Goal: Task Accomplishment & Management: Complete application form

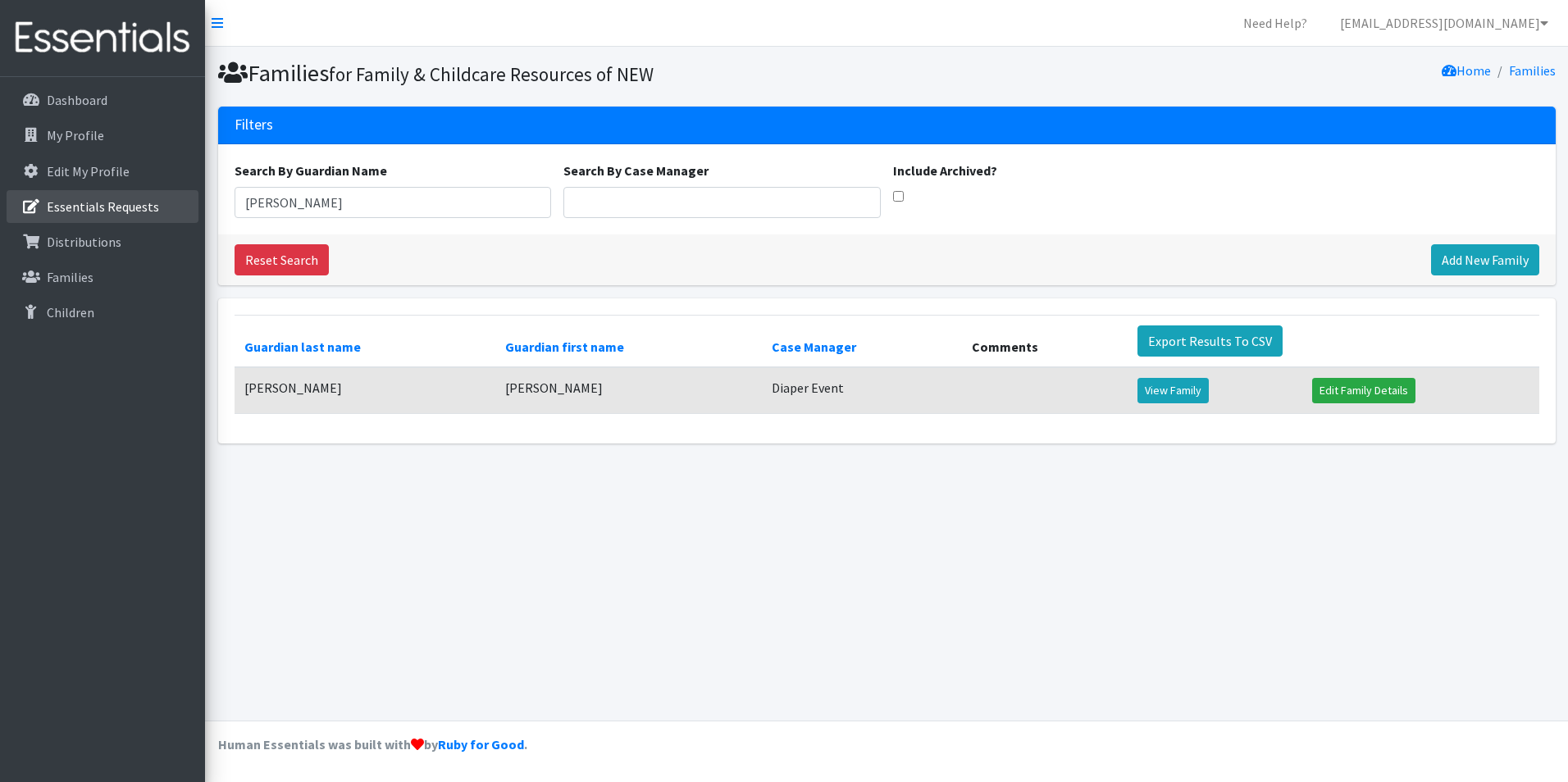
drag, startPoint x: 310, startPoint y: 209, endPoint x: 127, endPoint y: 222, distance: 183.5
click at [127, 222] on div "Need Help? shelby@fcrnew.org Organization Settings My Co-Workers My Profile Log…" at bounding box center [784, 391] width 1568 height 782
drag, startPoint x: 331, startPoint y: 199, endPoint x: 571, endPoint y: 260, distance: 247.6
click at [73, 150] on div "Need Help? shelby@fcrnew.org Organization Settings My Co-Workers My Profile Log…" at bounding box center [784, 391] width 1568 height 782
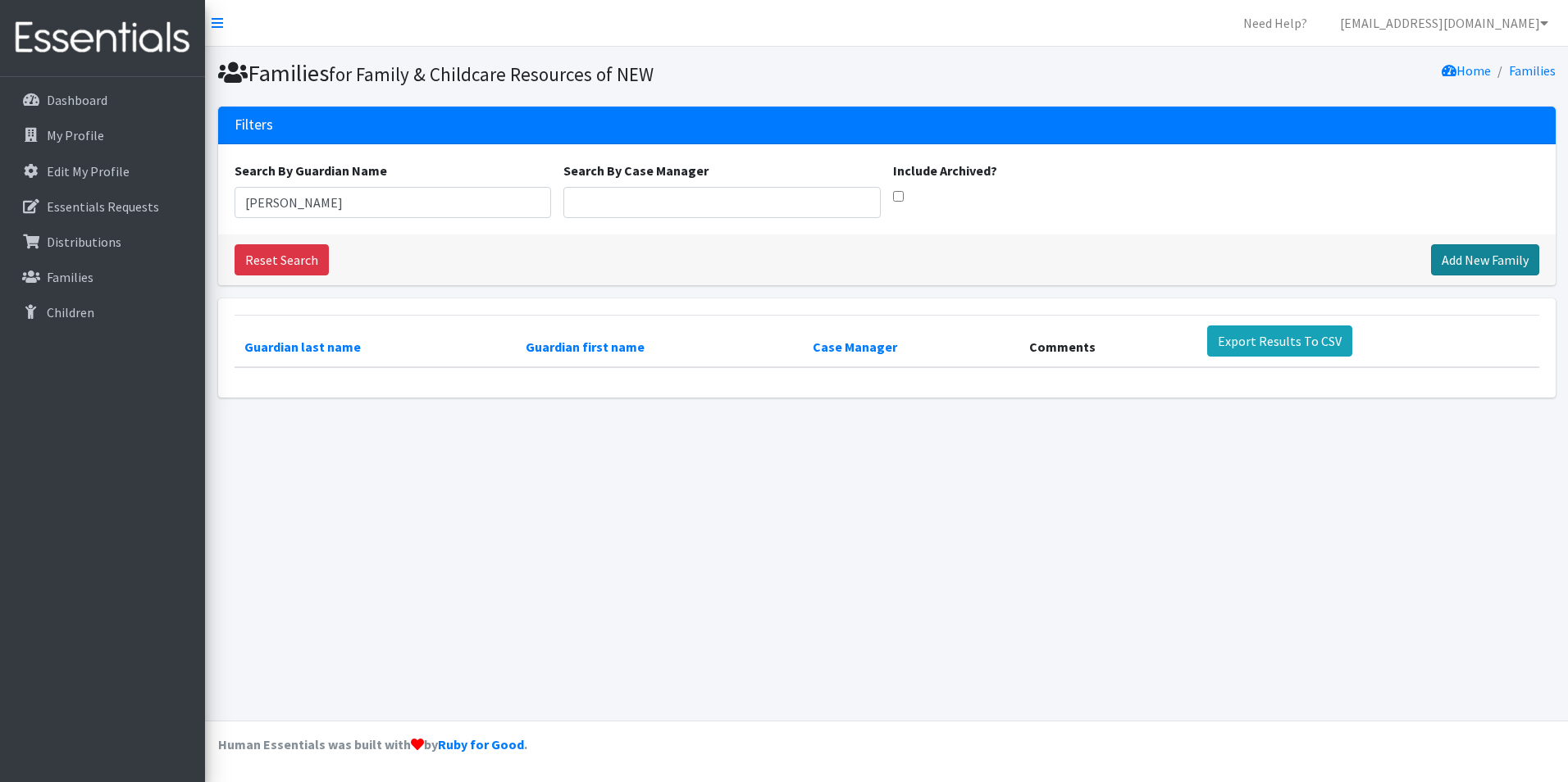
type input "Judith"
click at [1467, 266] on link "Add New Family" at bounding box center [1485, 260] width 109 height 31
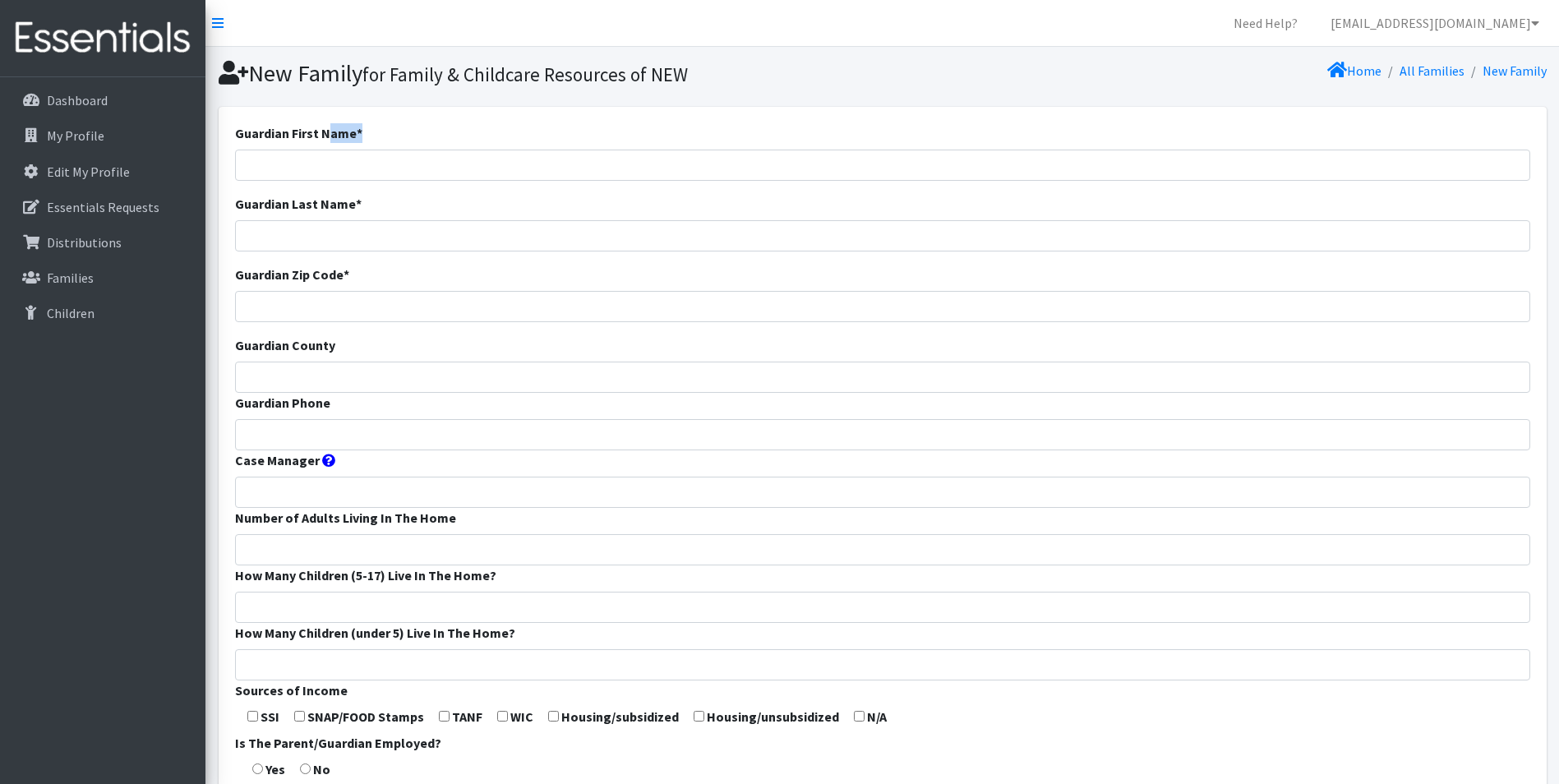
drag, startPoint x: 331, startPoint y: 142, endPoint x: 333, endPoint y: 158, distance: 16.1
click at [331, 151] on div "Guardian First Name *" at bounding box center [883, 151] width 1295 height 58
click at [333, 151] on input "Guardian First Name *" at bounding box center [883, 165] width 1295 height 31
type input "Judith"
type input "[PERSON_NAME]"
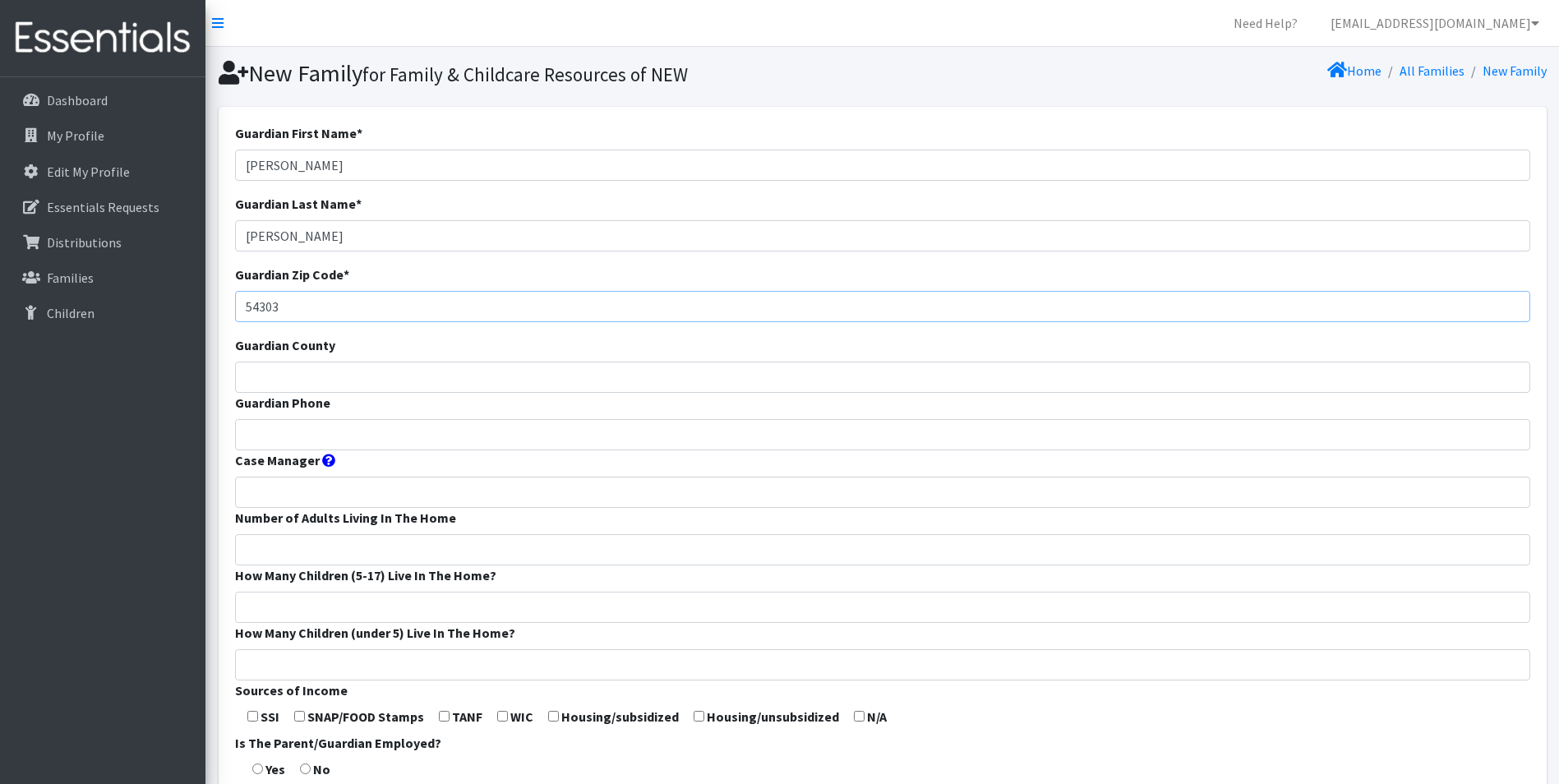
type input "54303"
click at [255, 371] on input "Guardian County" at bounding box center [883, 377] width 1295 height 31
click at [259, 372] on input "brown" at bounding box center [883, 377] width 1295 height 31
type input "Brown"
click at [294, 481] on input "Case Manager" at bounding box center [883, 492] width 1295 height 31
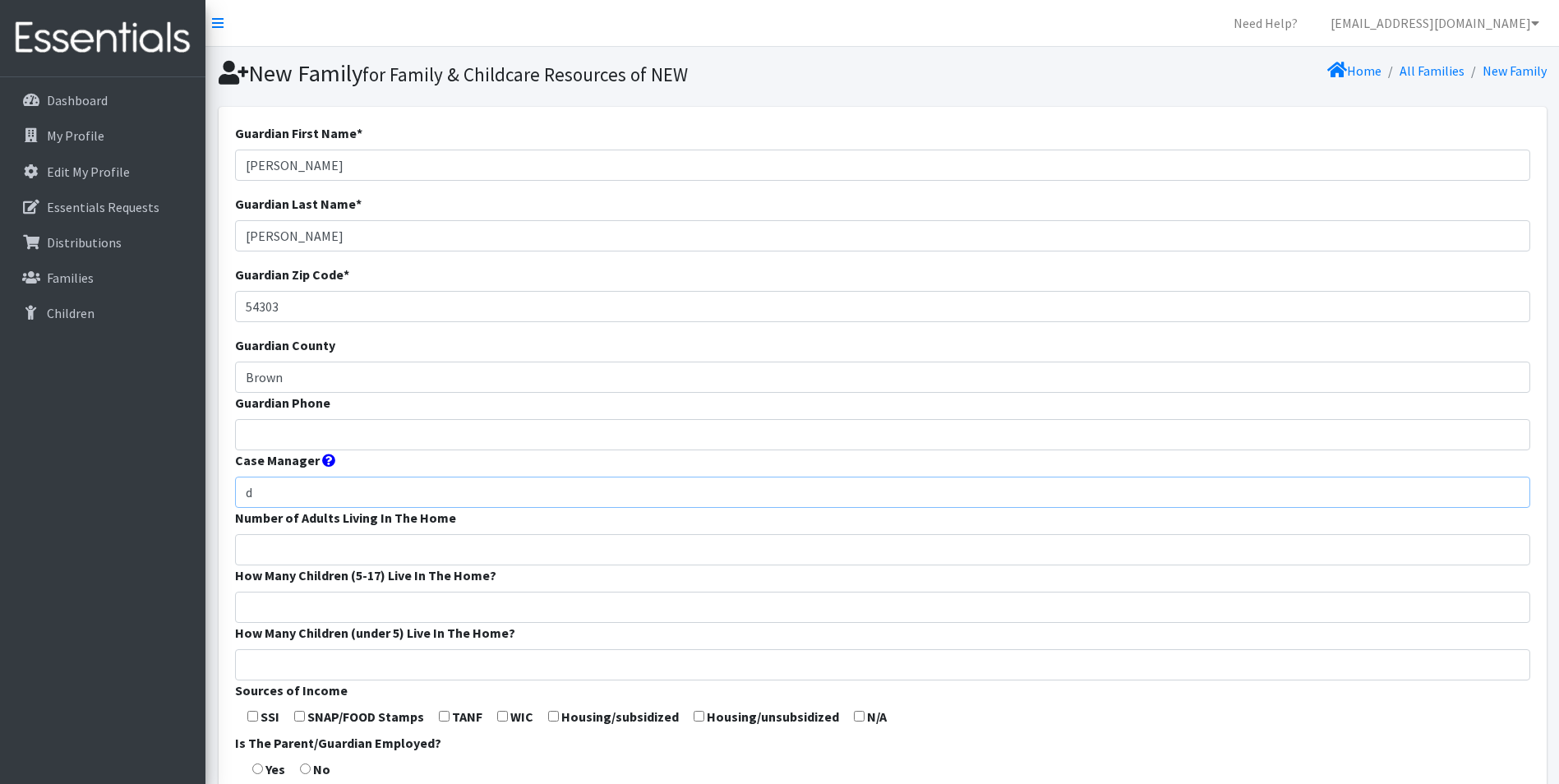
type input "Diaper Event"
type input "9204287546"
type input "2"
type input "0"
drag, startPoint x: 331, startPoint y: 442, endPoint x: -3, endPoint y: 389, distance: 338.2
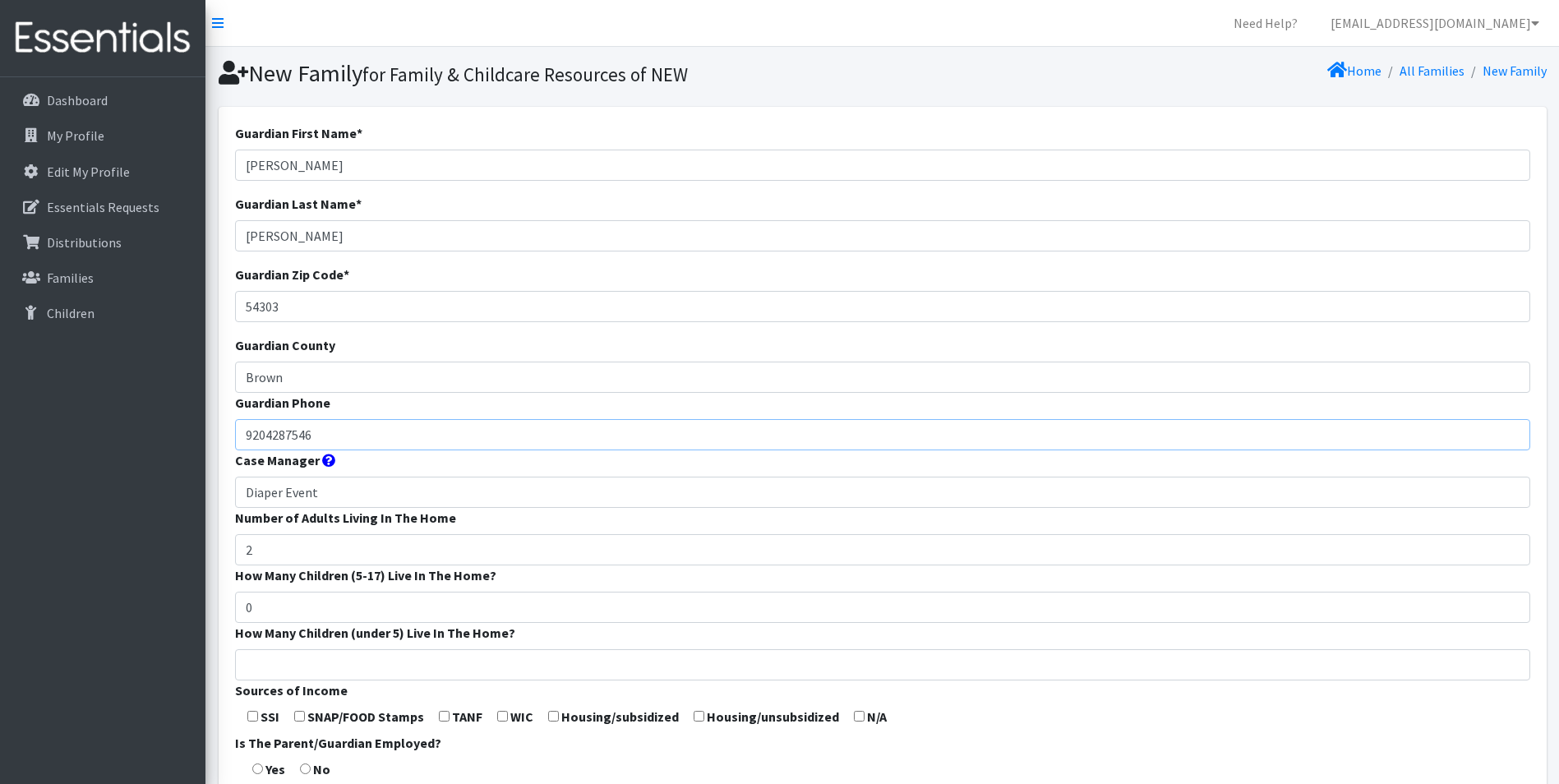
click at [0, 389] on html "Need Help? shelby@fcrnew.org Organization Settings My Co-Workers My Profile Log…" at bounding box center [779, 620] width 1559 height 1240
click at [331, 571] on label "How Many Children (5-17) Live In The Home?" at bounding box center [366, 576] width 261 height 20
click at [331, 592] on input "0" at bounding box center [883, 607] width 1295 height 31
drag, startPoint x: 269, startPoint y: 551, endPoint x: 165, endPoint y: 537, distance: 104.9
click at [162, 538] on div "Need Help? shelby@fcrnew.org Organization Settings My Co-Workers My Profile Log…" at bounding box center [779, 620] width 1559 height 1240
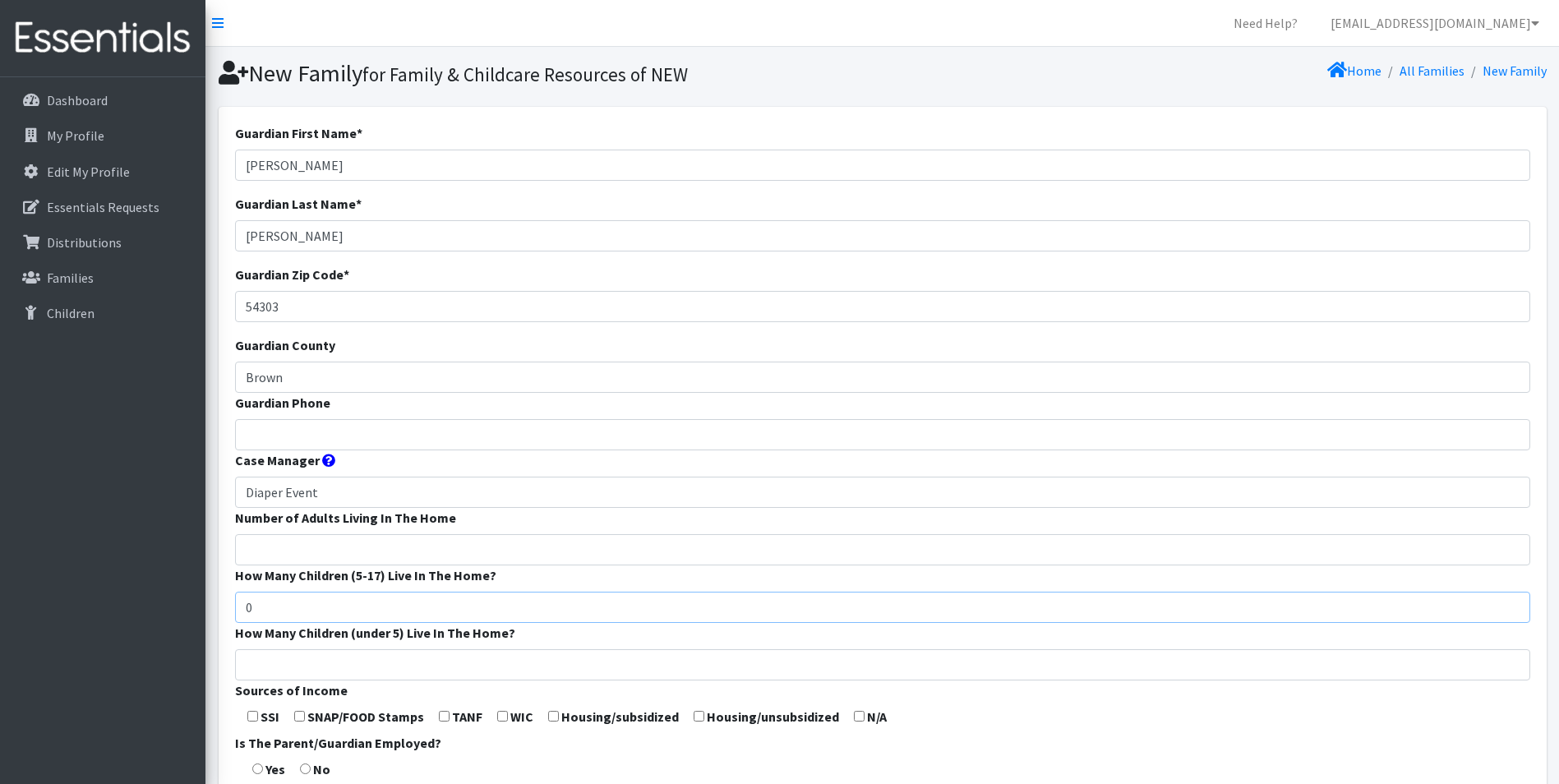
drag, startPoint x: 254, startPoint y: 612, endPoint x: 196, endPoint y: 605, distance: 58.4
click at [191, 602] on div "Need Help? shelby@fcrnew.org Organization Settings My Co-Workers My Profile Log…" at bounding box center [779, 620] width 1559 height 1240
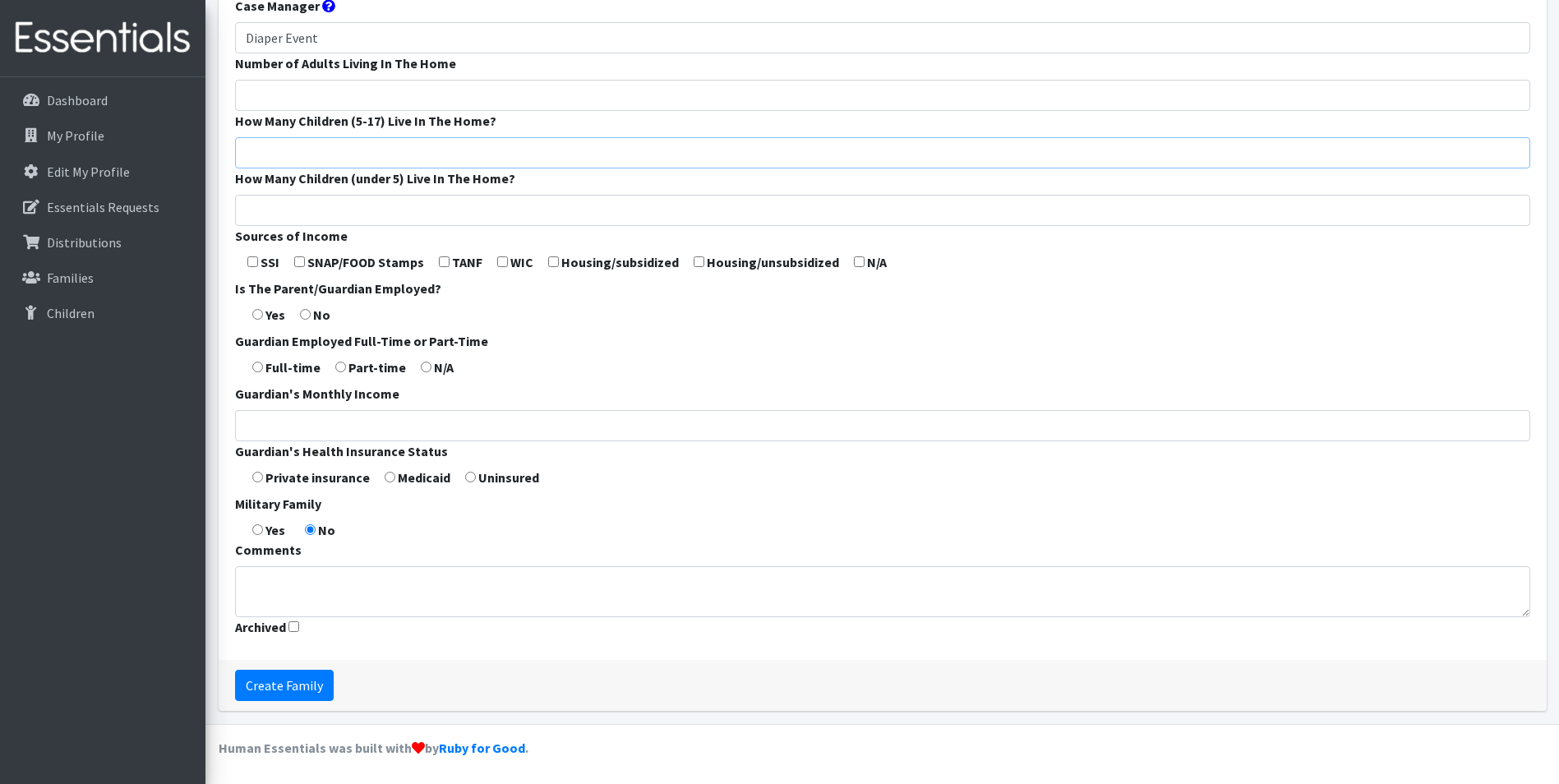
scroll to position [456, 0]
click at [315, 688] on input "Create Family" at bounding box center [285, 683] width 99 height 31
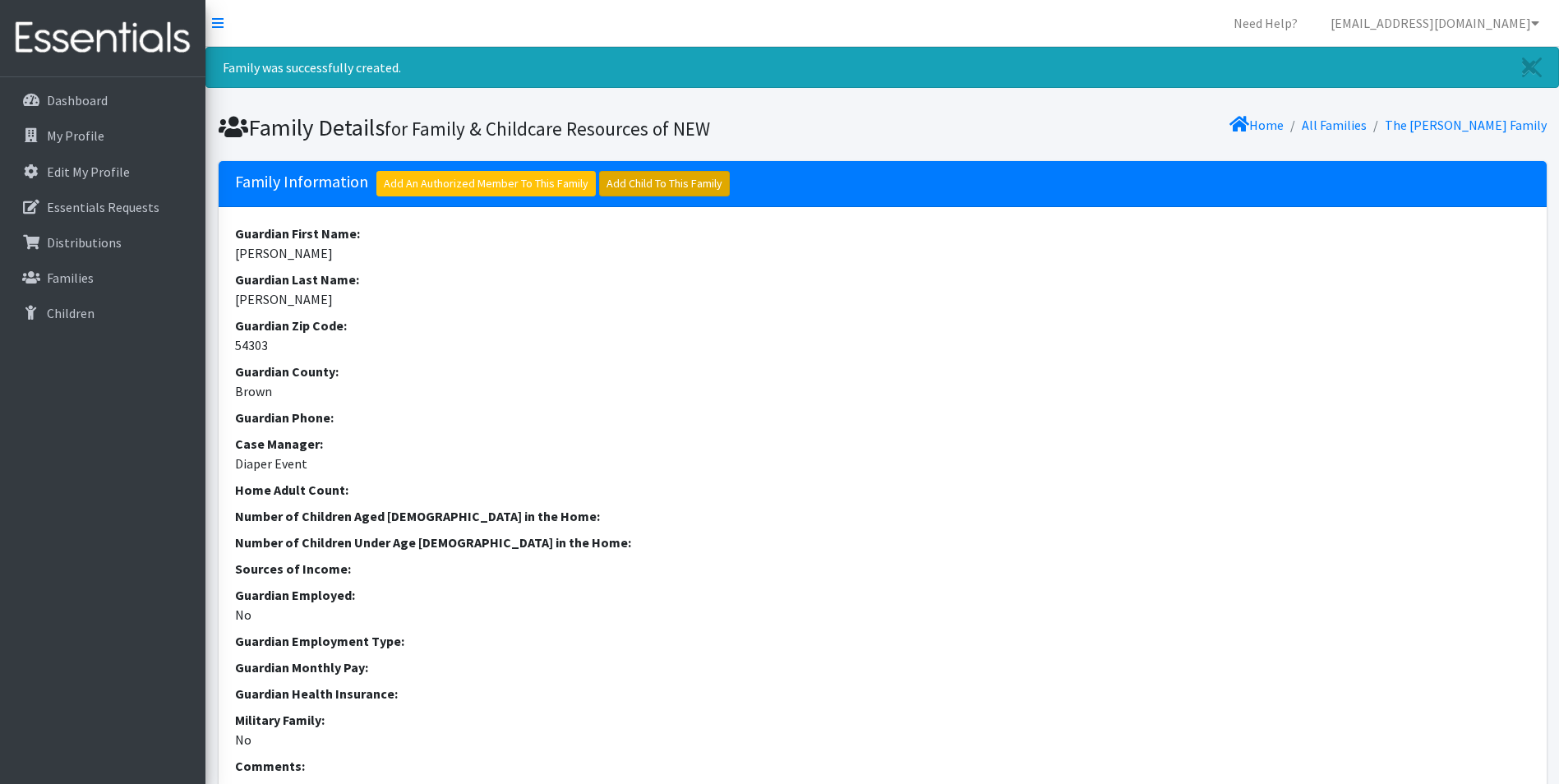
click at [701, 181] on link "Add Child To This Family" at bounding box center [664, 183] width 131 height 25
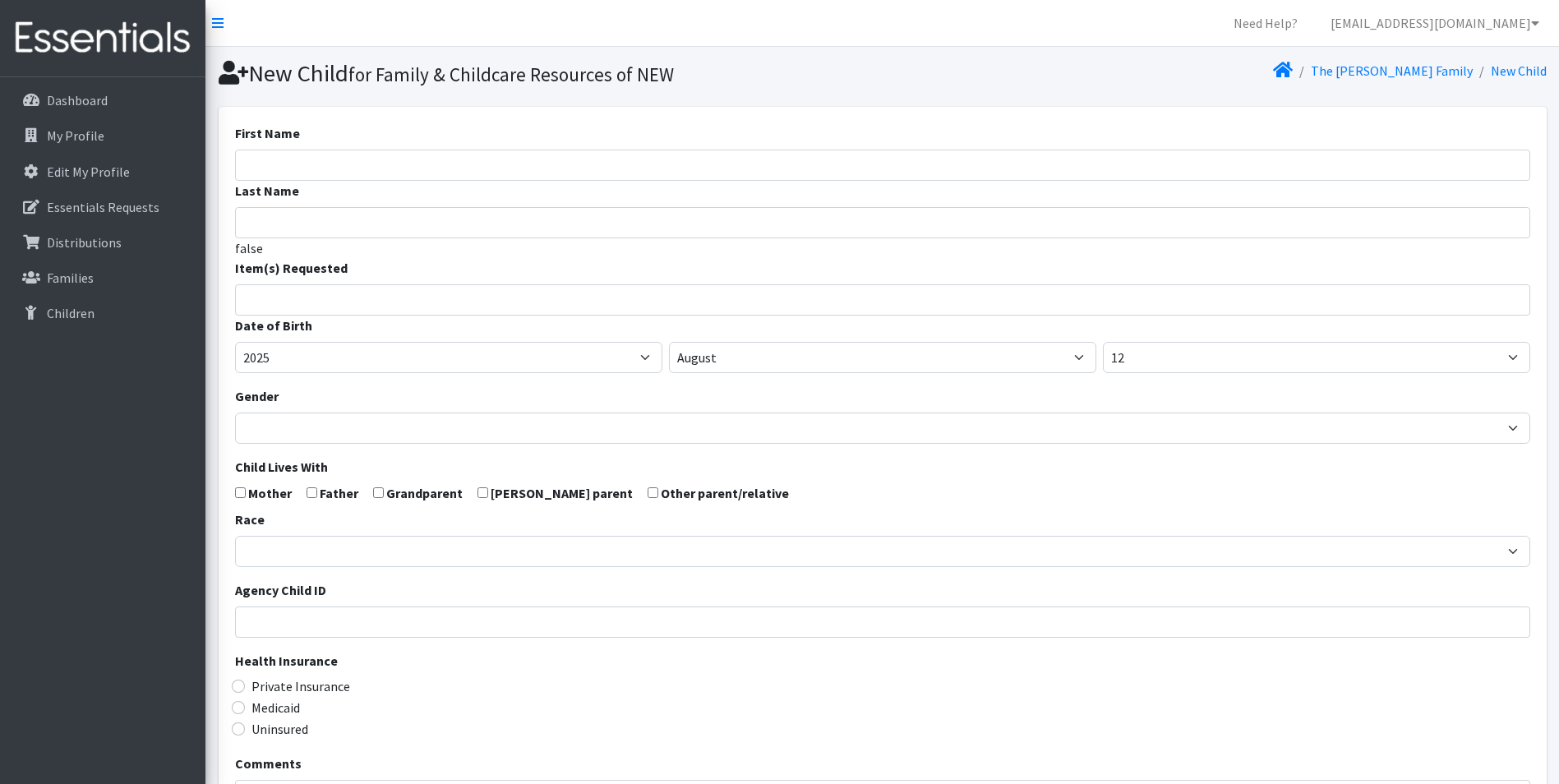
select select
click at [356, 170] on input "First Name" at bounding box center [883, 165] width 1295 height 31
type input "Jayden"
type input "Saldana"
drag, startPoint x: 339, startPoint y: 228, endPoint x: 223, endPoint y: 235, distance: 116.2
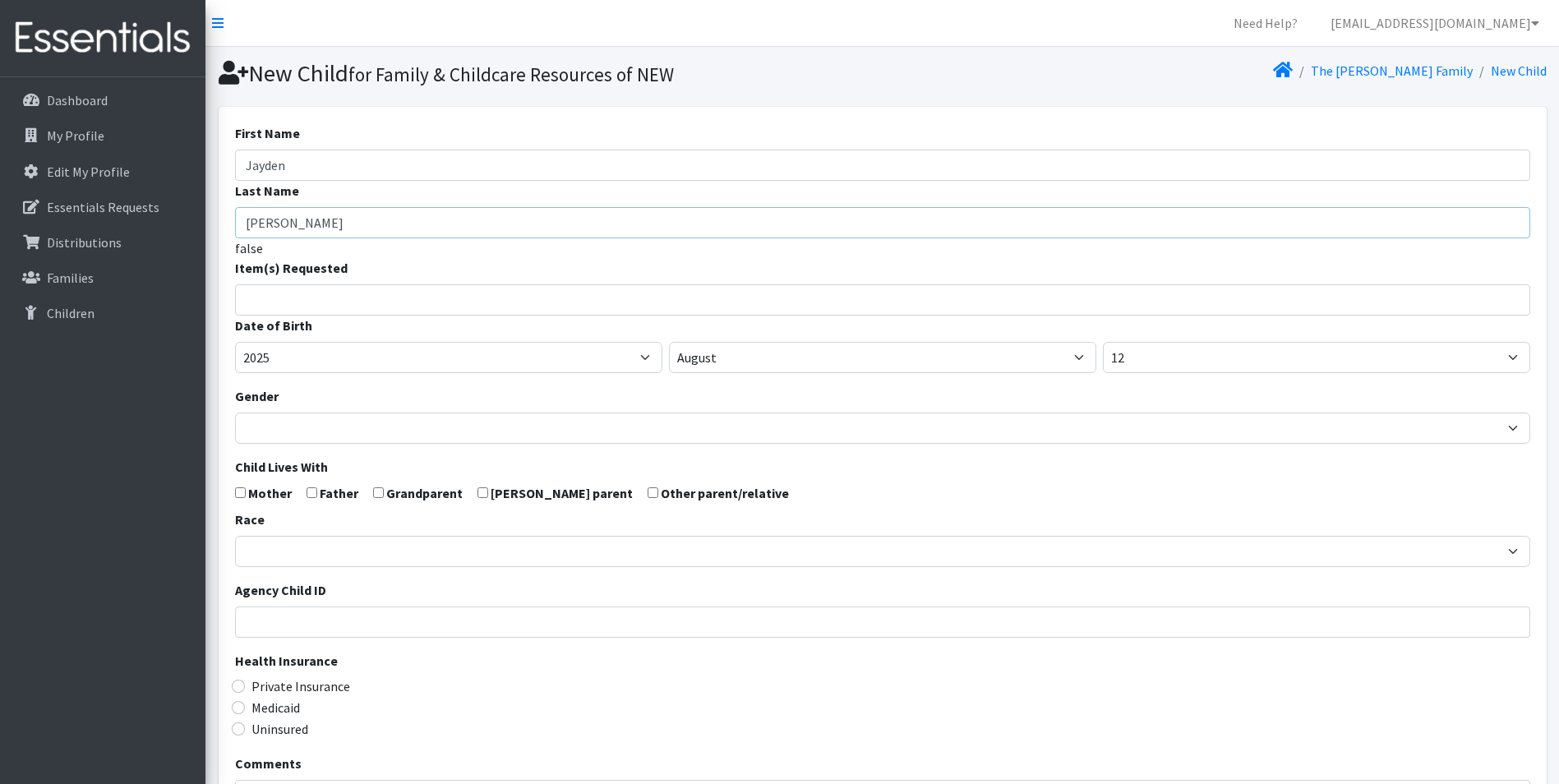
click at [223, 235] on div "First Name Jayden Last Name Saldana false Item(s) Requested (Newborn) (Preemie)…" at bounding box center [882, 539] width 1328 height 863
drag, startPoint x: 255, startPoint y: 293, endPoint x: 262, endPoint y: 305, distance: 13.9
click at [255, 293] on input "search" at bounding box center [895, 298] width 1290 height 15
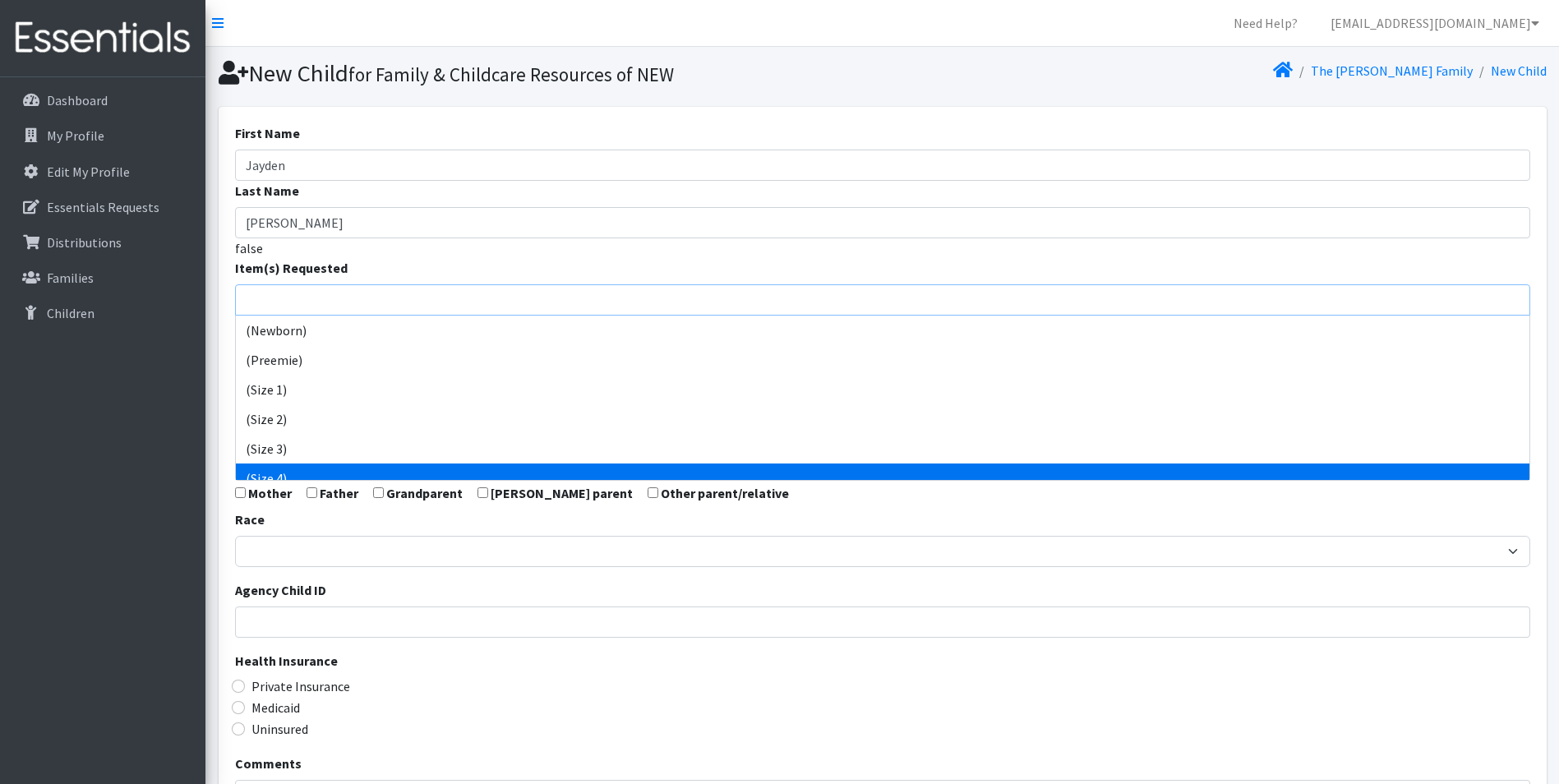
click at [853, 514] on div "Race African American Caucasian Hispanic Asian American Indian Pacific Islander…" at bounding box center [883, 538] width 1295 height 58
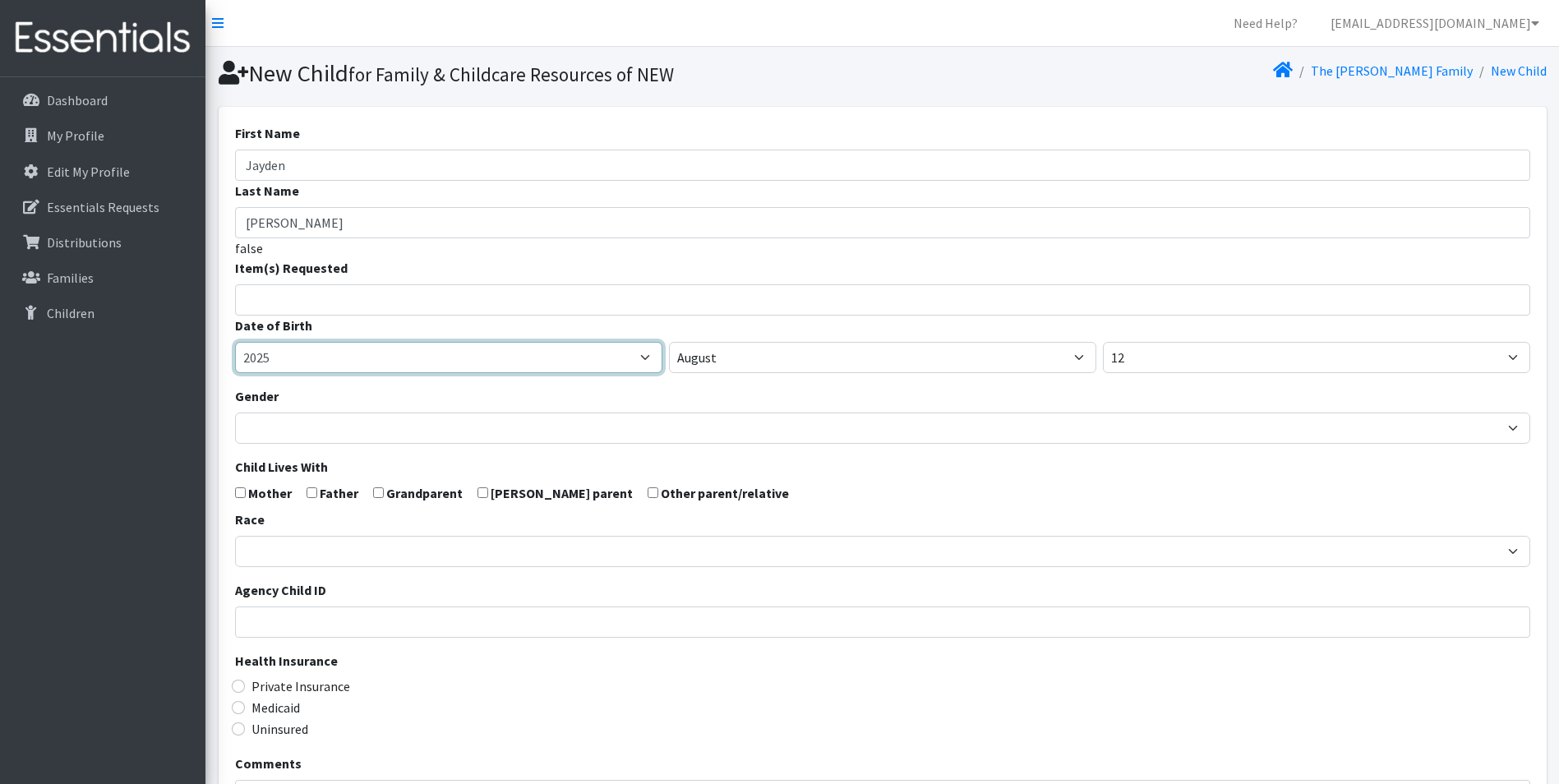
click at [318, 361] on select "2005 2006 2007 2008 2009 2010 2011 2012 2013 2014 2015 2016 2017 2018 2019 2020…" at bounding box center [449, 357] width 428 height 31
select select "2022"
click at [235, 342] on select "2005 2006 2007 2008 2009 2010 2011 2012 2013 2014 2015 2016 2017 2018 2019 2020…" at bounding box center [449, 357] width 428 height 31
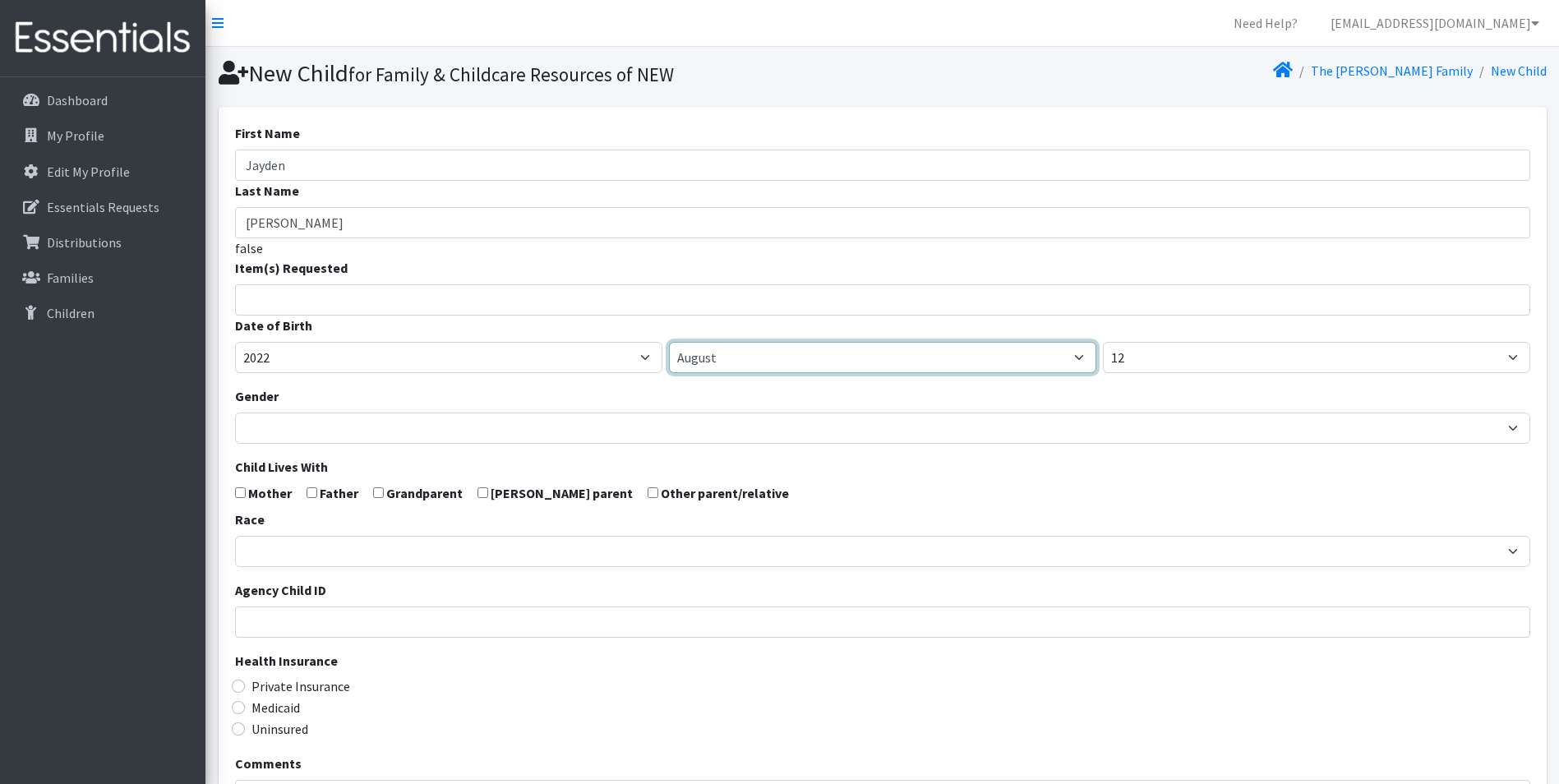
click at [736, 355] on select "January February March April May June July August September October November De…" at bounding box center [882, 357] width 428 height 31
select select "12"
click at [669, 342] on select "January February March April May June July August September October November De…" at bounding box center [882, 357] width 428 height 31
click at [1112, 331] on div "Date of Birth 2005 2006 2007 2008 2009 2010 2011 2012 2013 2014 2015 2016 2017 …" at bounding box center [883, 344] width 1295 height 58
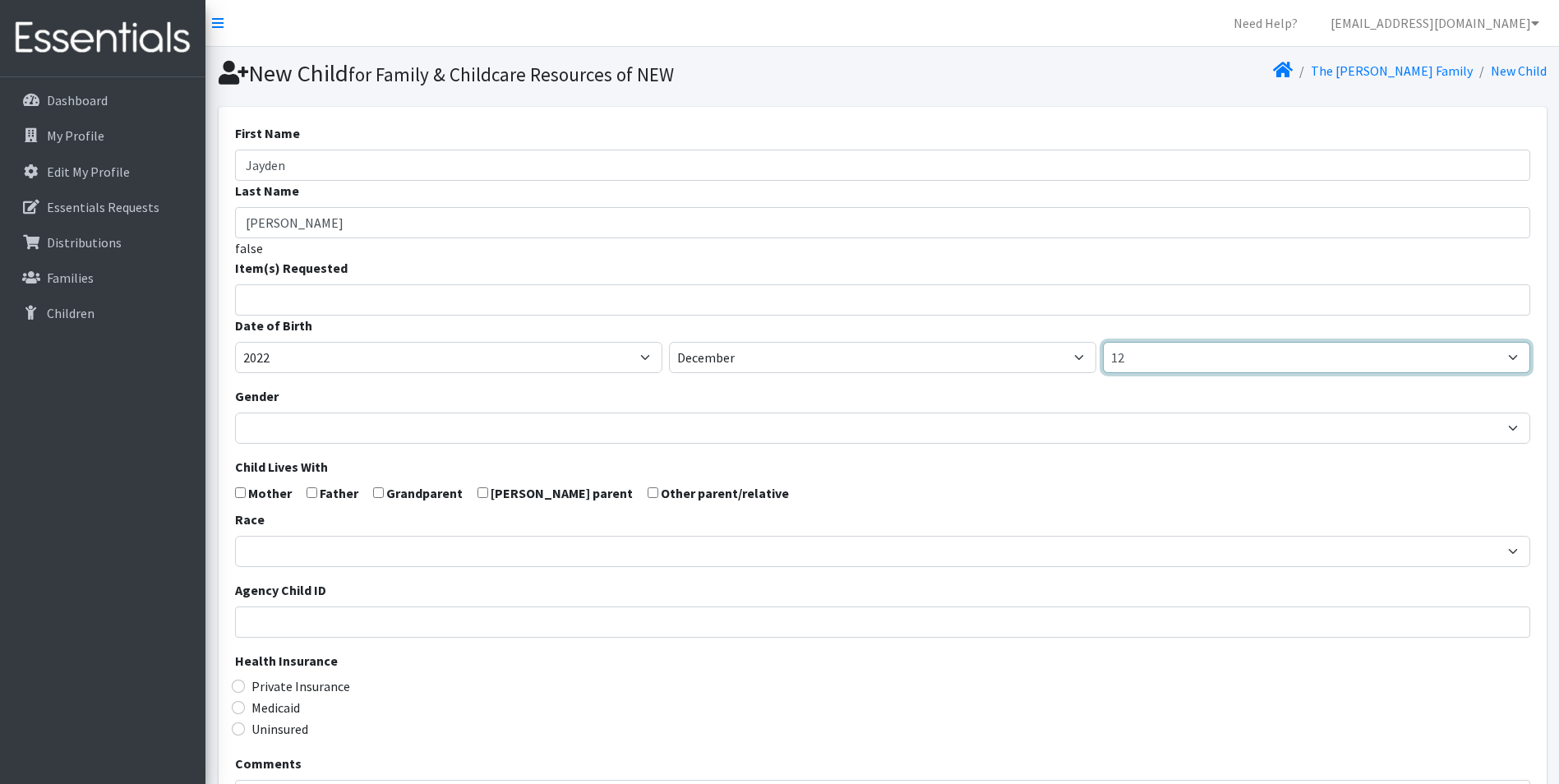
drag, startPoint x: 1130, startPoint y: 350, endPoint x: 1156, endPoint y: 370, distance: 32.8
click at [1130, 350] on select "1 2 3 4 5 6 7 8 9 10 11 12 13 14 15 16 17 18 19 20 21 22 23 24 25 26 27 28 29 3…" at bounding box center [1316, 357] width 428 height 31
select select "30"
click at [1103, 342] on select "1 2 3 4 5 6 7 8 9 10 11 12 13 14 15 16 17 18 19 20 21 22 23 24 25 26 27 28 29 3…" at bounding box center [1316, 357] width 428 height 31
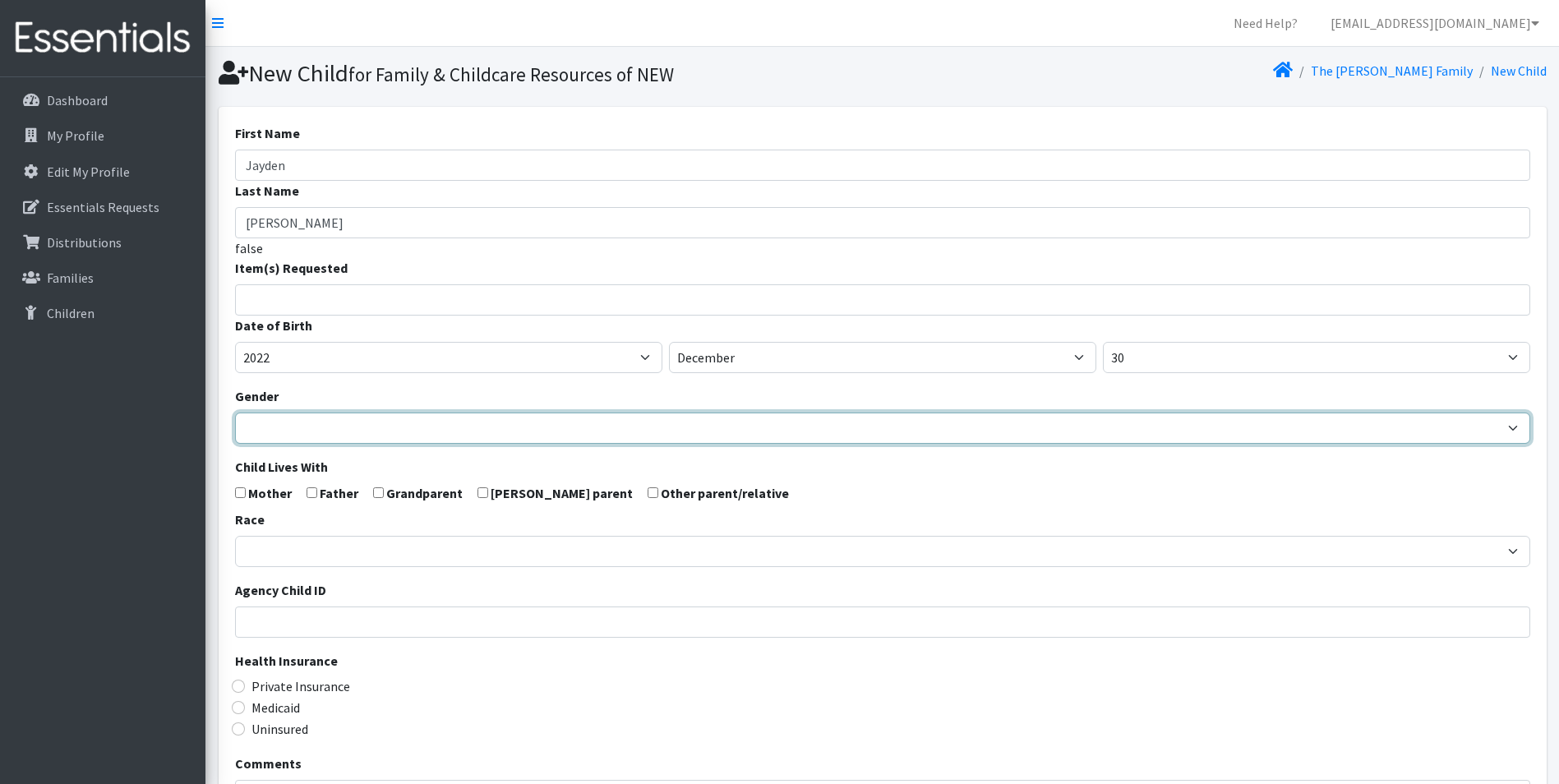
click at [305, 418] on select "Male Female" at bounding box center [883, 428] width 1295 height 31
select select "[DEMOGRAPHIC_DATA]"
click at [235, 412] on select "Male Female" at bounding box center [883, 428] width 1295 height 31
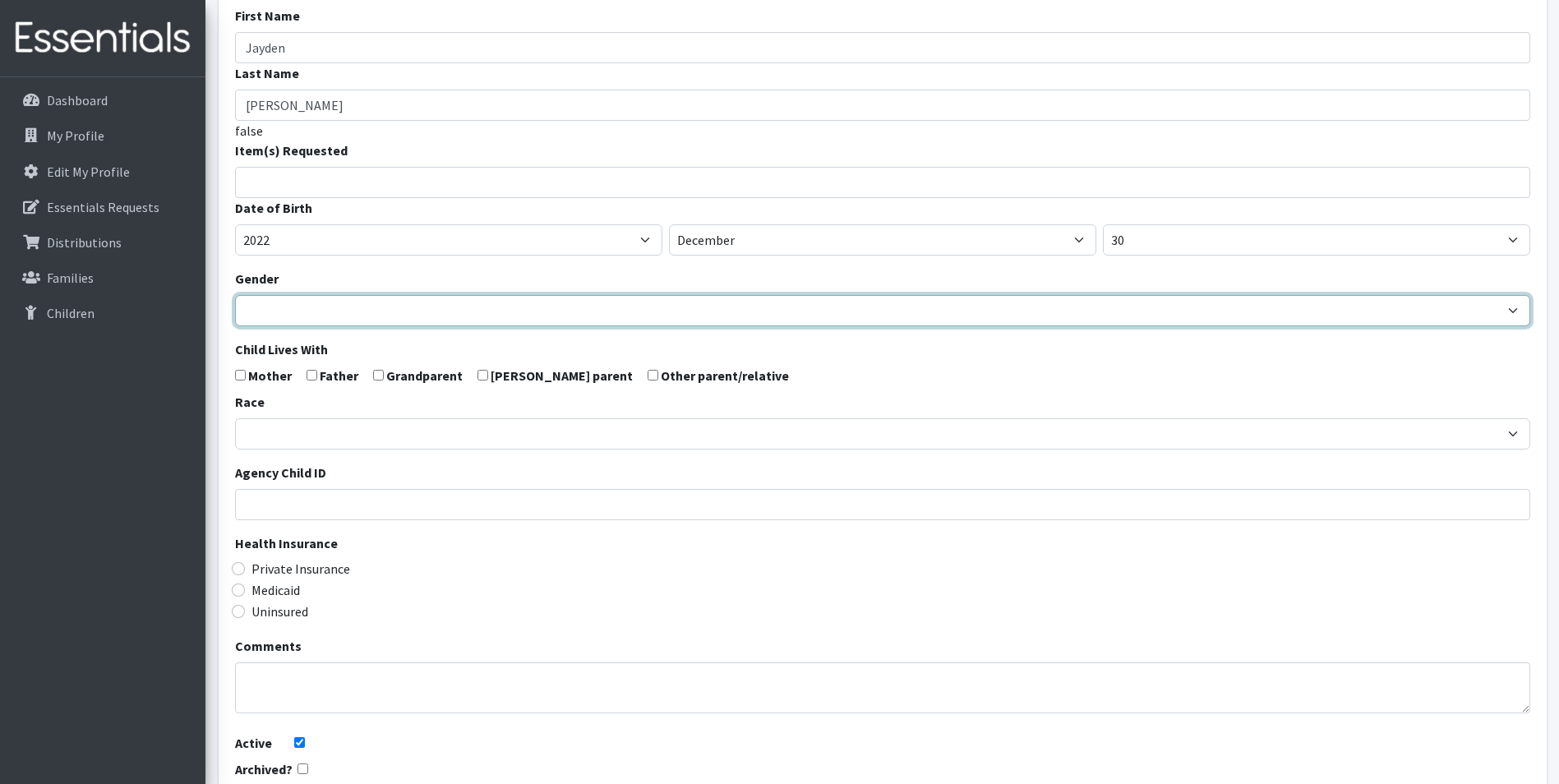
scroll to position [261, 0]
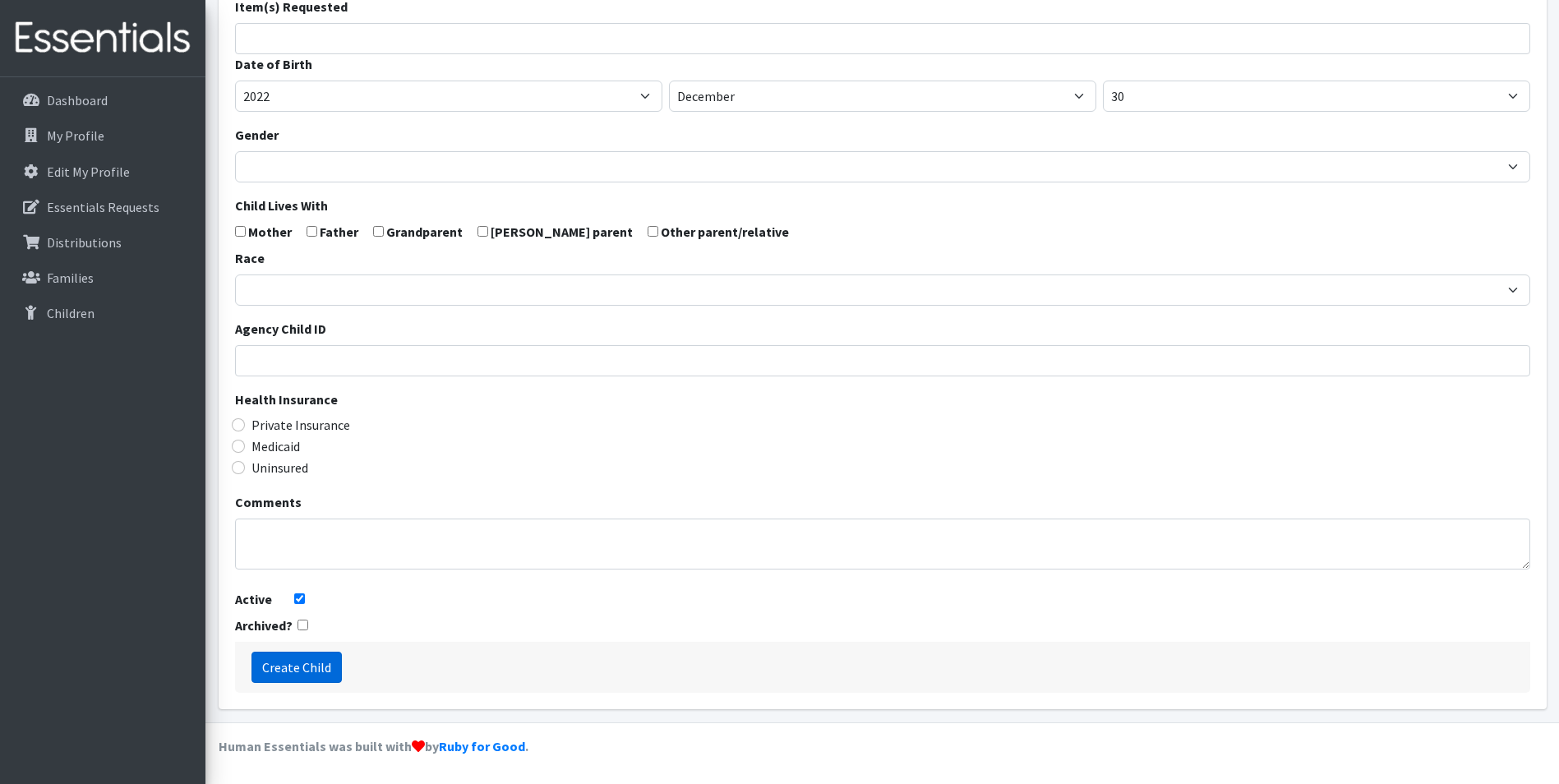
click at [307, 670] on input "Create Child" at bounding box center [297, 667] width 90 height 31
